Goal: Information Seeking & Learning: Learn about a topic

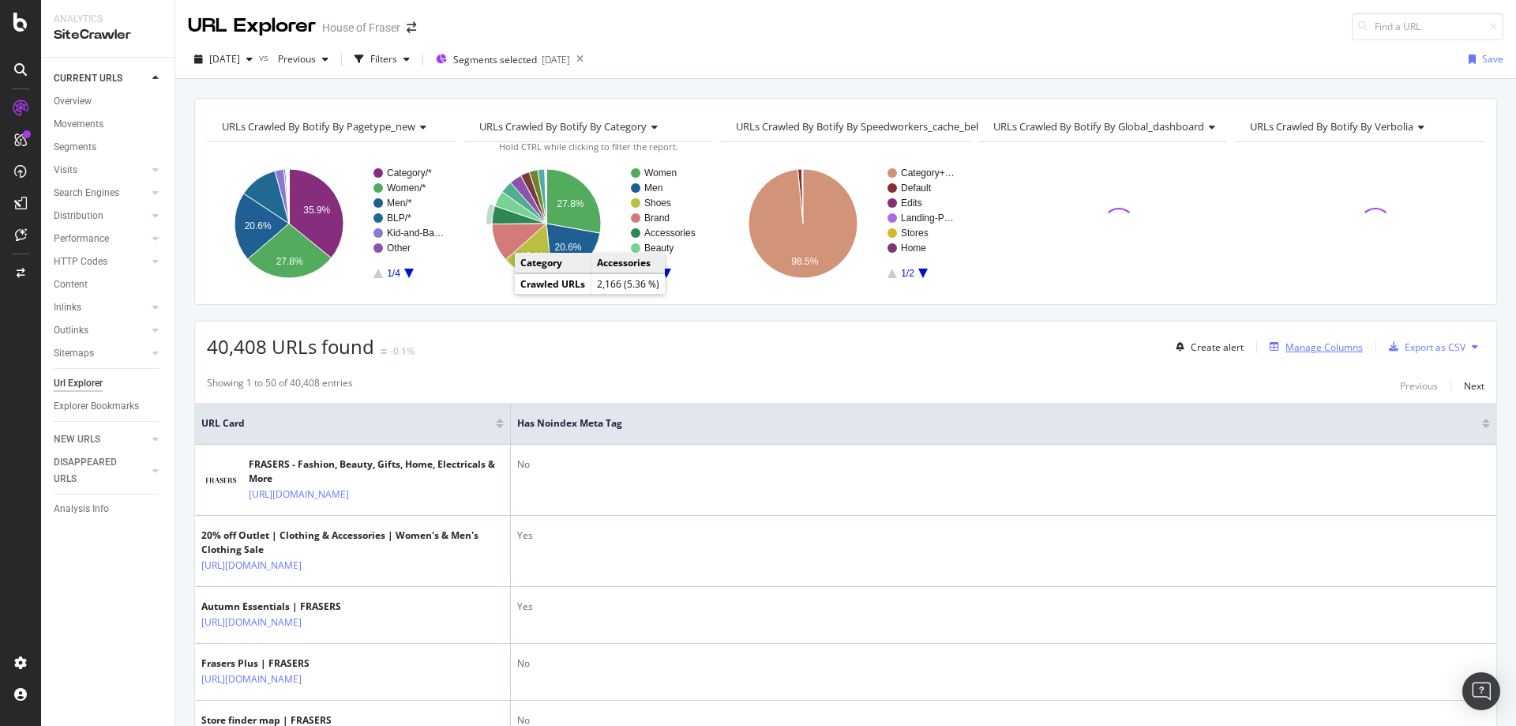
click at [1305, 349] on div "Manage Columns" at bounding box center [1323, 346] width 77 height 13
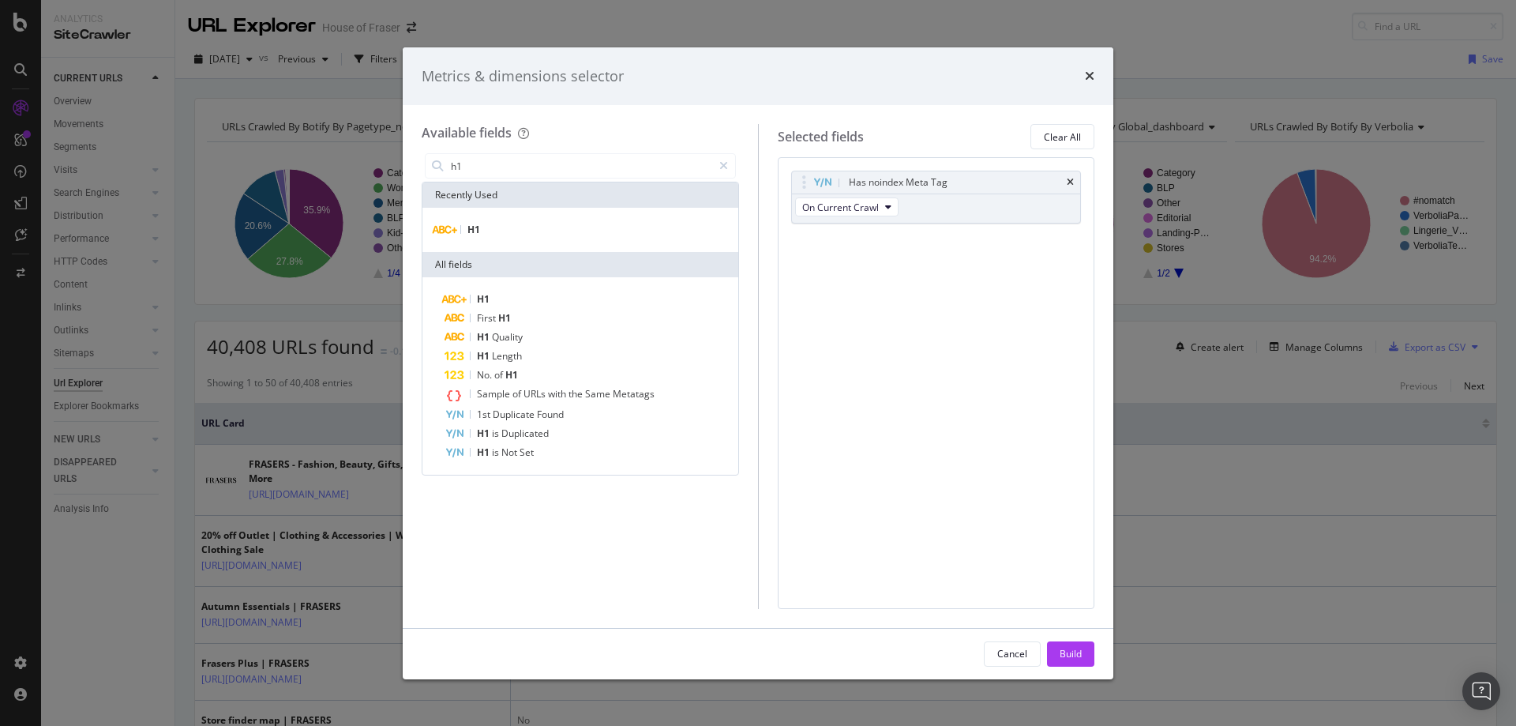
type input "h1"
click at [1091, 69] on div "times" at bounding box center [1089, 76] width 9 height 21
